Goal: Find contact information: Find contact information

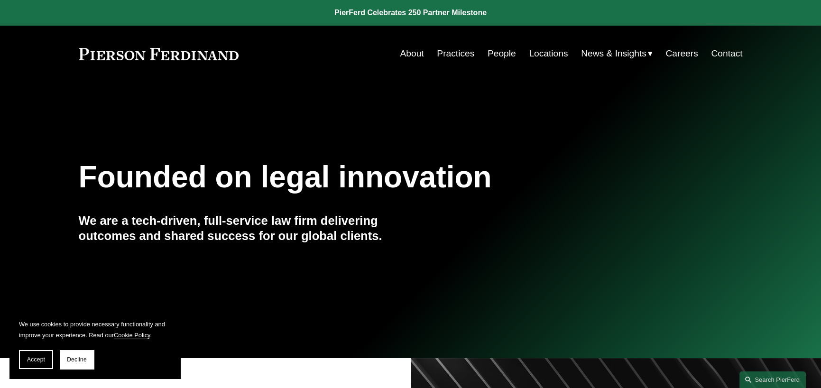
click at [726, 48] on link "Contact" at bounding box center [726, 54] width 31 height 18
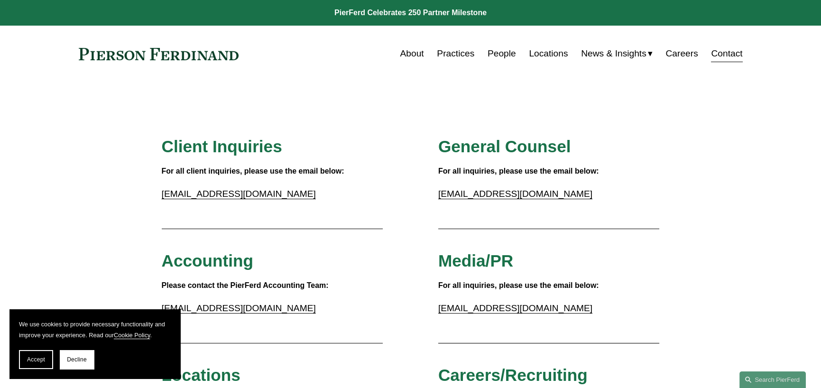
scroll to position [190, 0]
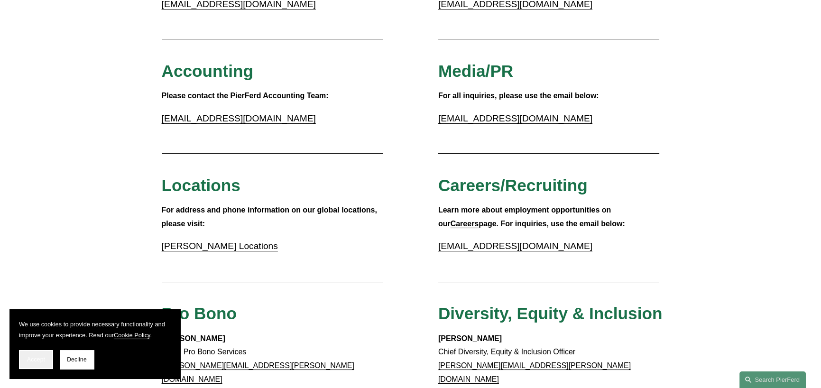
click at [33, 359] on span "Accept" at bounding box center [36, 359] width 18 height 7
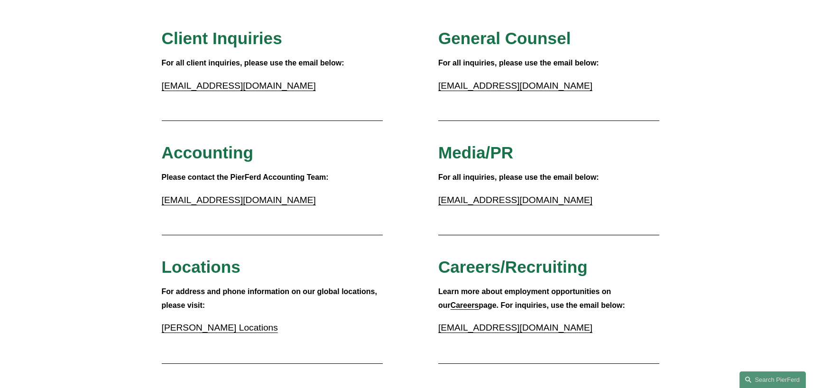
scroll to position [0, 0]
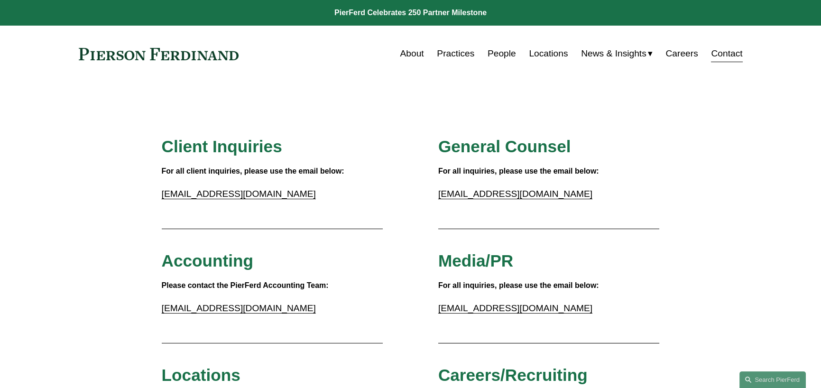
click at [535, 48] on link "Locations" at bounding box center [548, 54] width 39 height 18
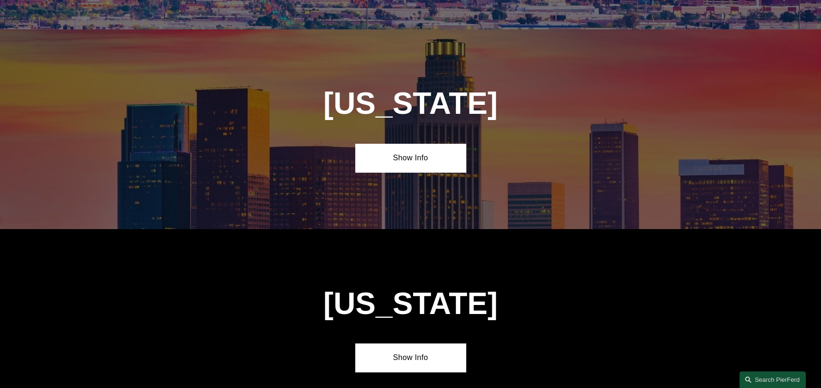
scroll to position [569, 0]
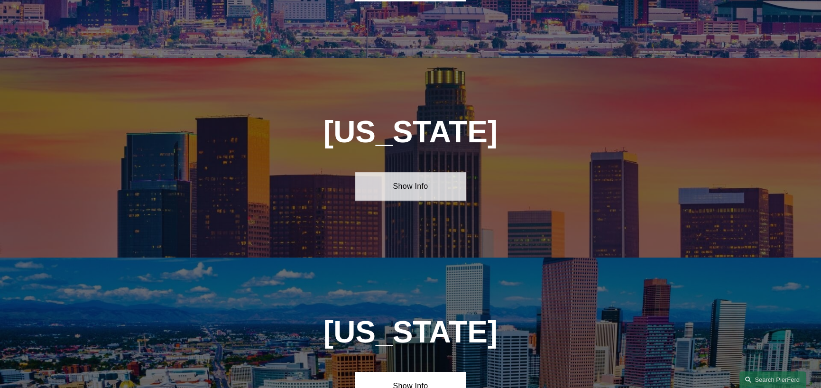
click at [394, 175] on link "Show Info" at bounding box center [410, 186] width 110 height 28
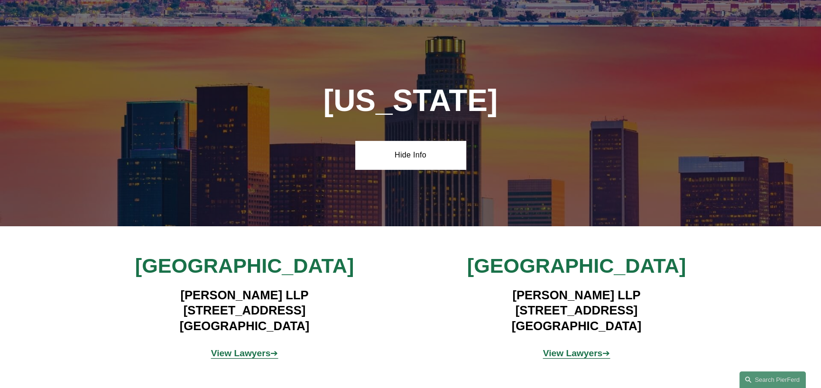
scroll to position [616, 0]
